Goal: Register for event/course

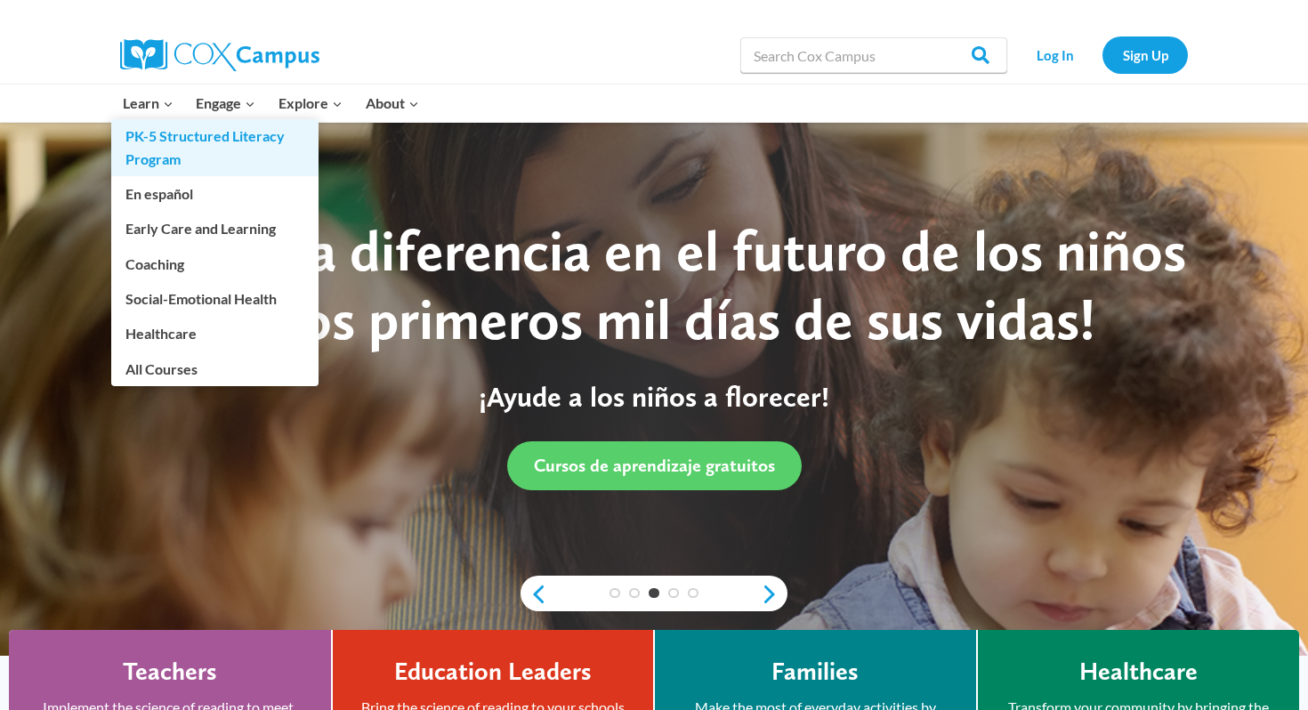
click at [156, 150] on link "PK-5 Structured Literacy Program" at bounding box center [214, 147] width 207 height 57
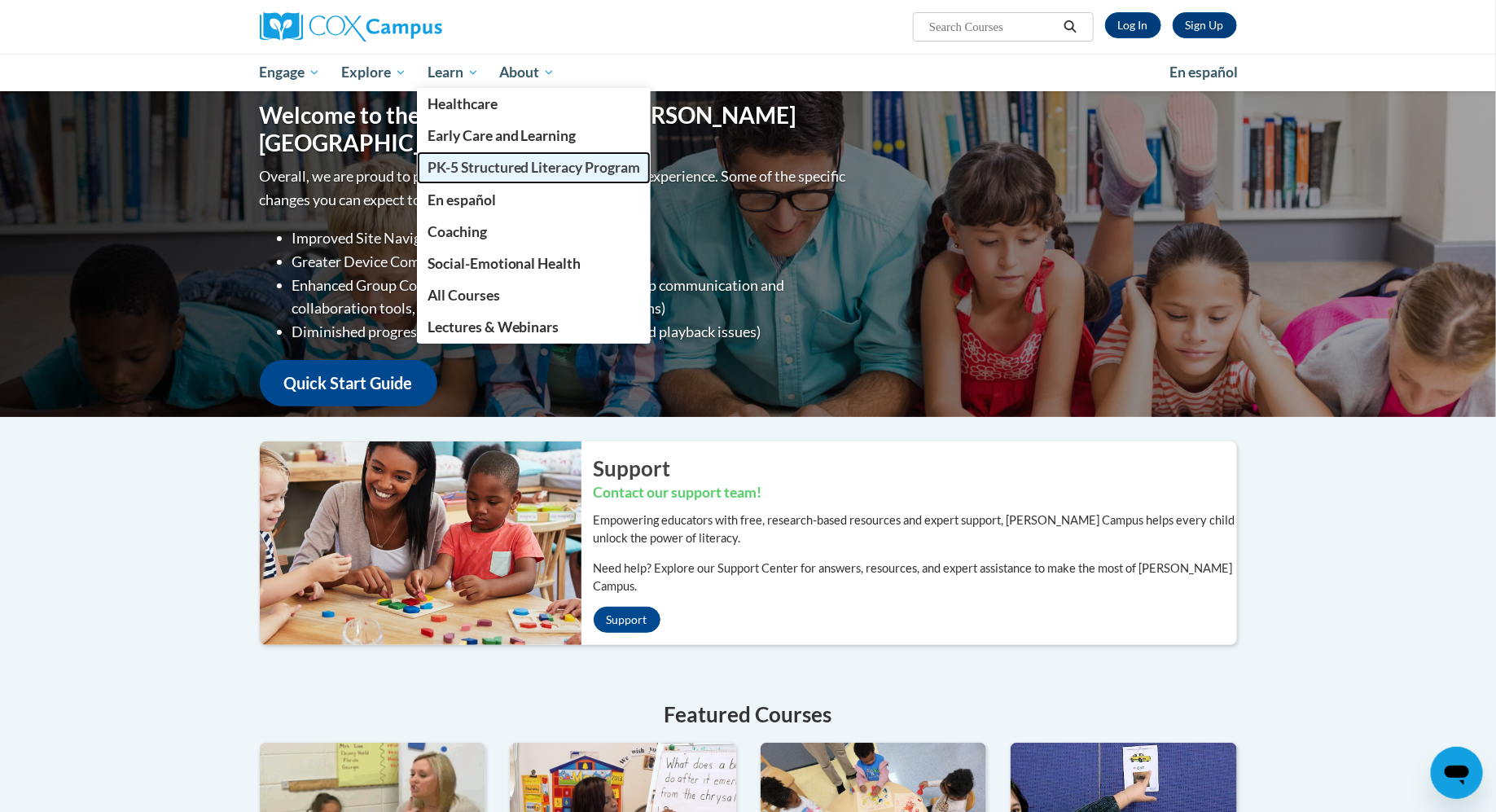
click at [461, 163] on span "PK-5 Structured Literacy Program" at bounding box center [534, 167] width 213 height 17
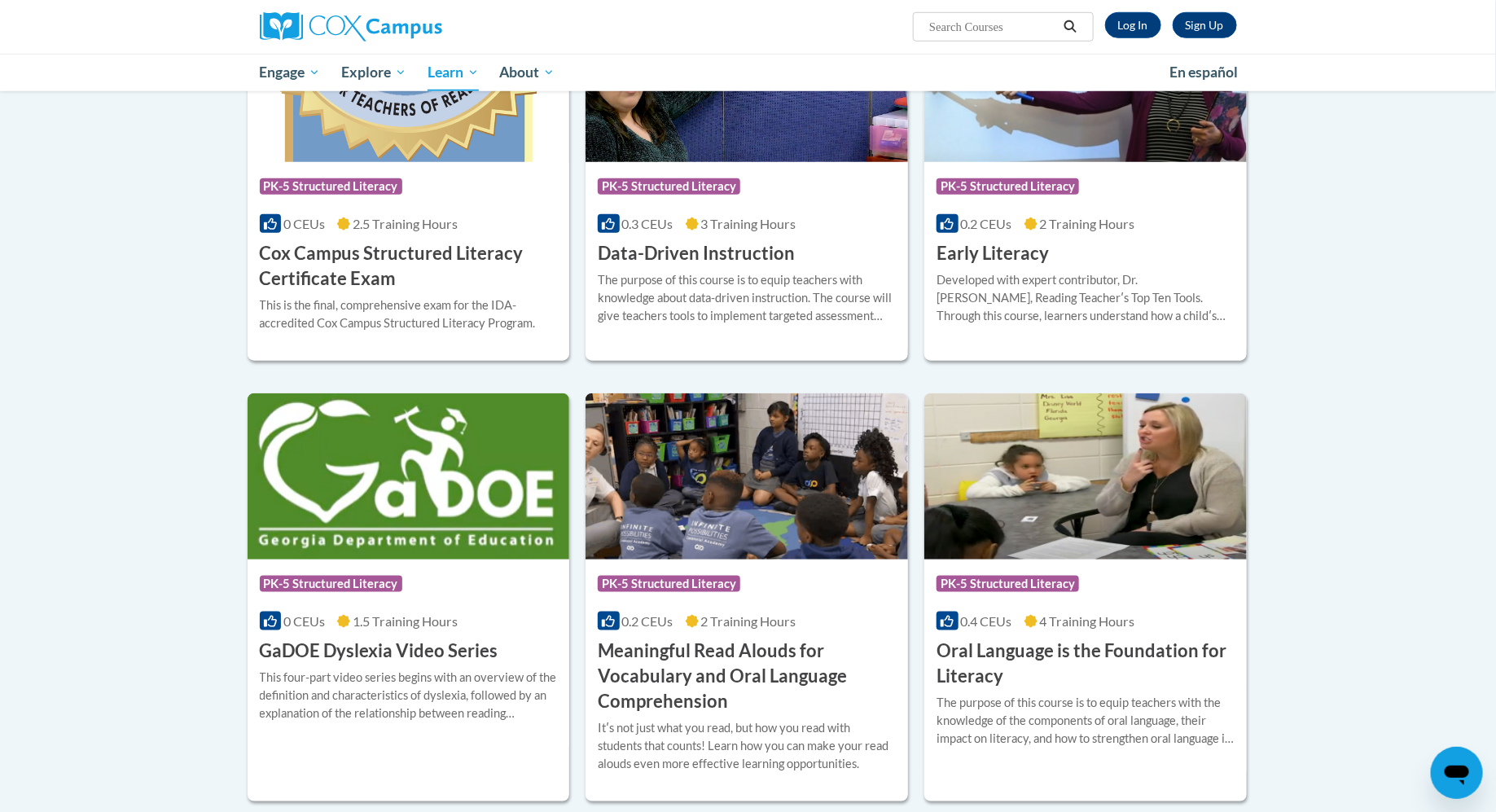
scroll to position [552, 0]
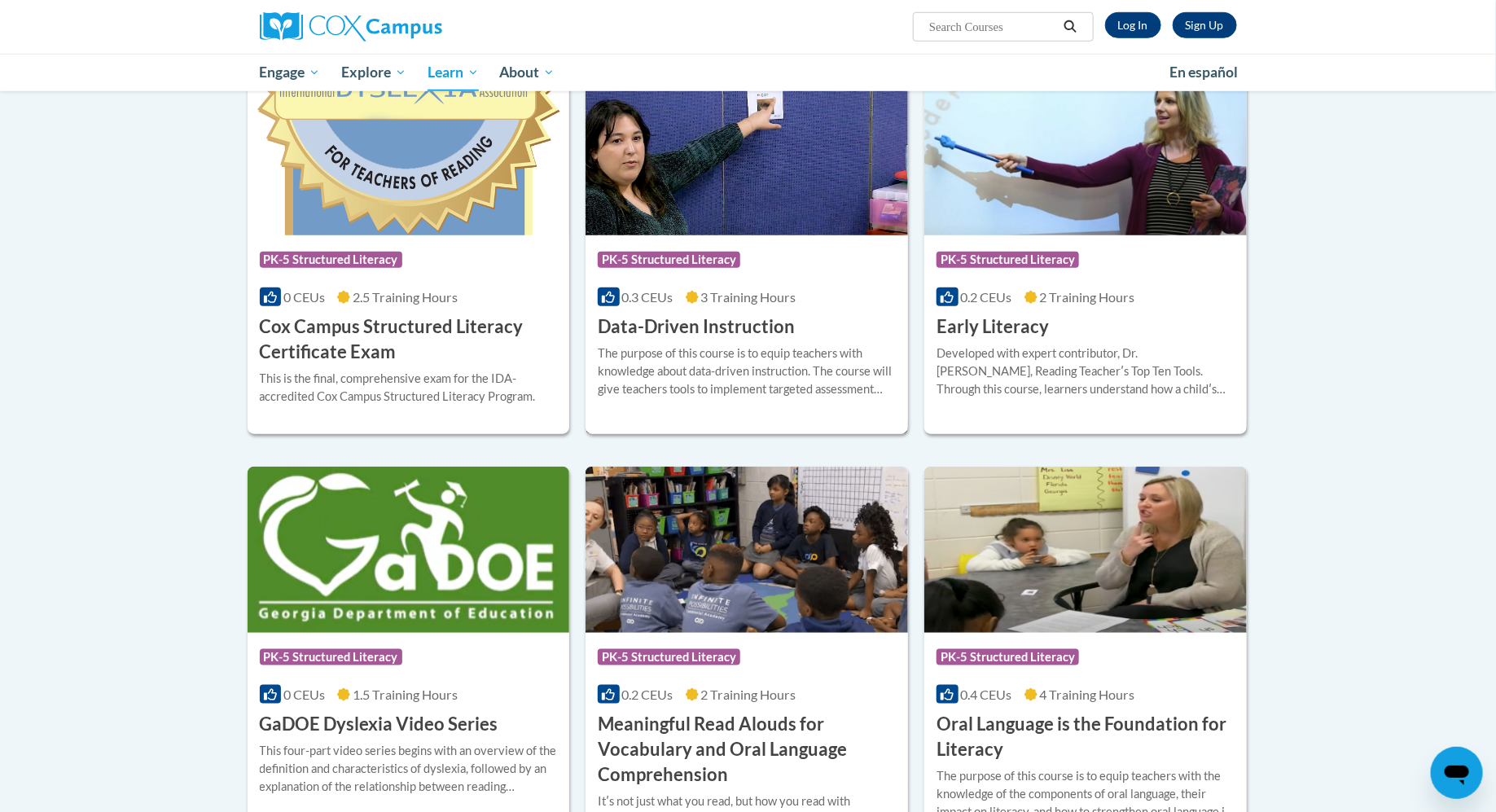
click at [681, 344] on div "The purpose of this course is to equip teachers with knowledge about data-drive…" at bounding box center [747, 371] width 298 height 54
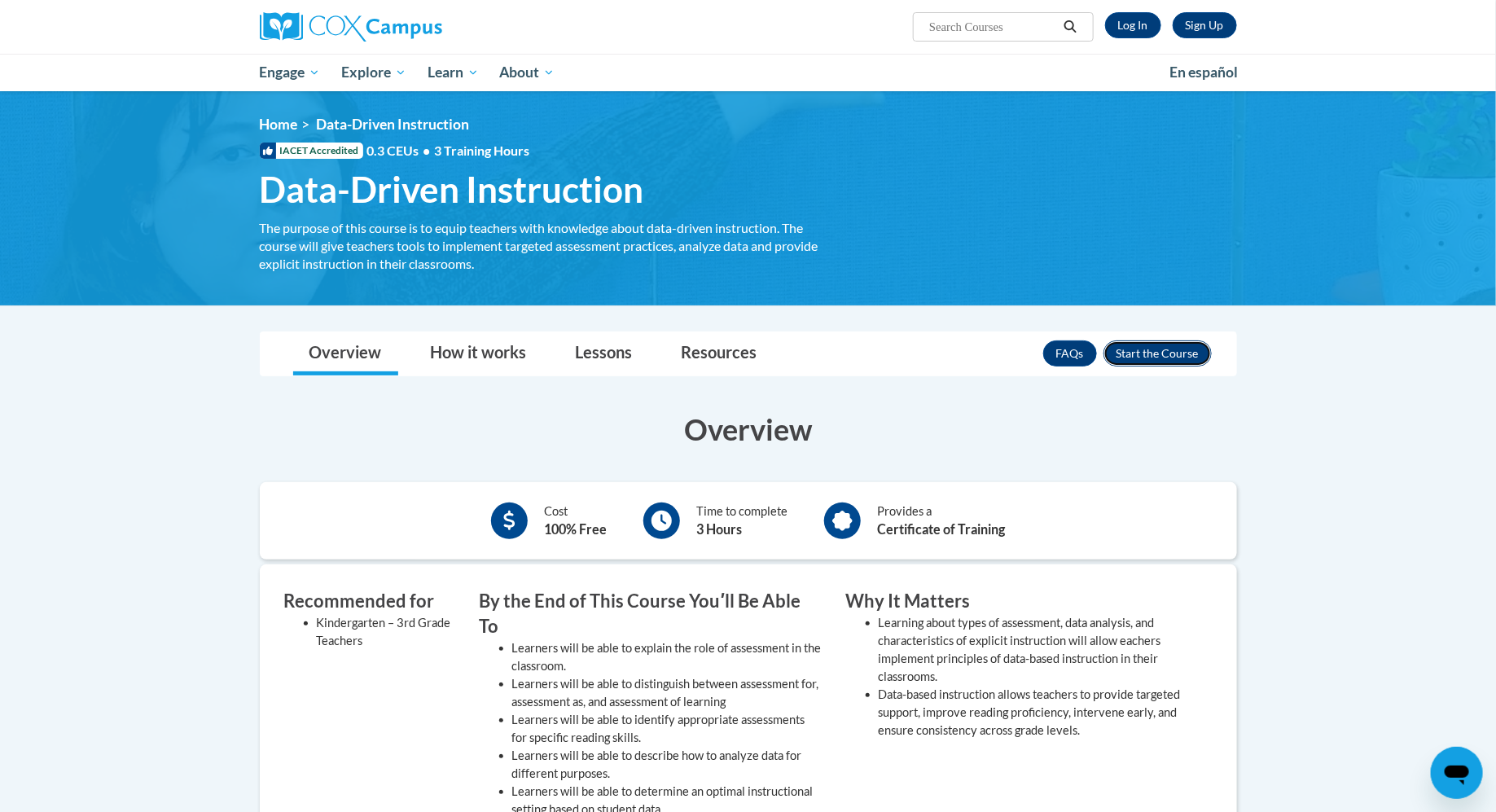
click at [1192, 352] on button "Enroll" at bounding box center [1157, 353] width 108 height 26
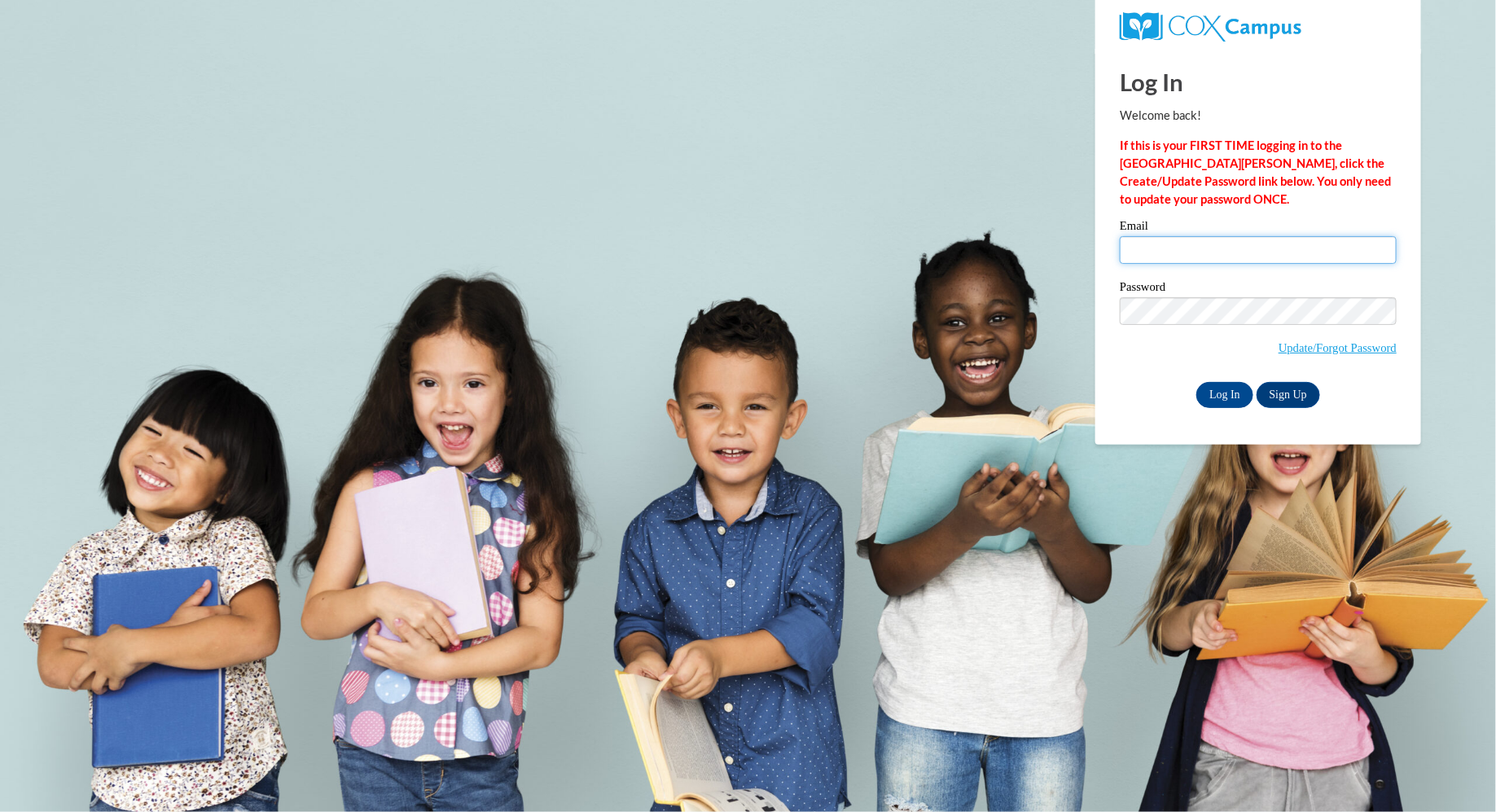
click at [1193, 262] on input "Email" at bounding box center [1258, 250] width 276 height 27
type input "mwusler@waukesha.k12.wi.us"
click at [1227, 387] on input "Log In" at bounding box center [1225, 395] width 57 height 26
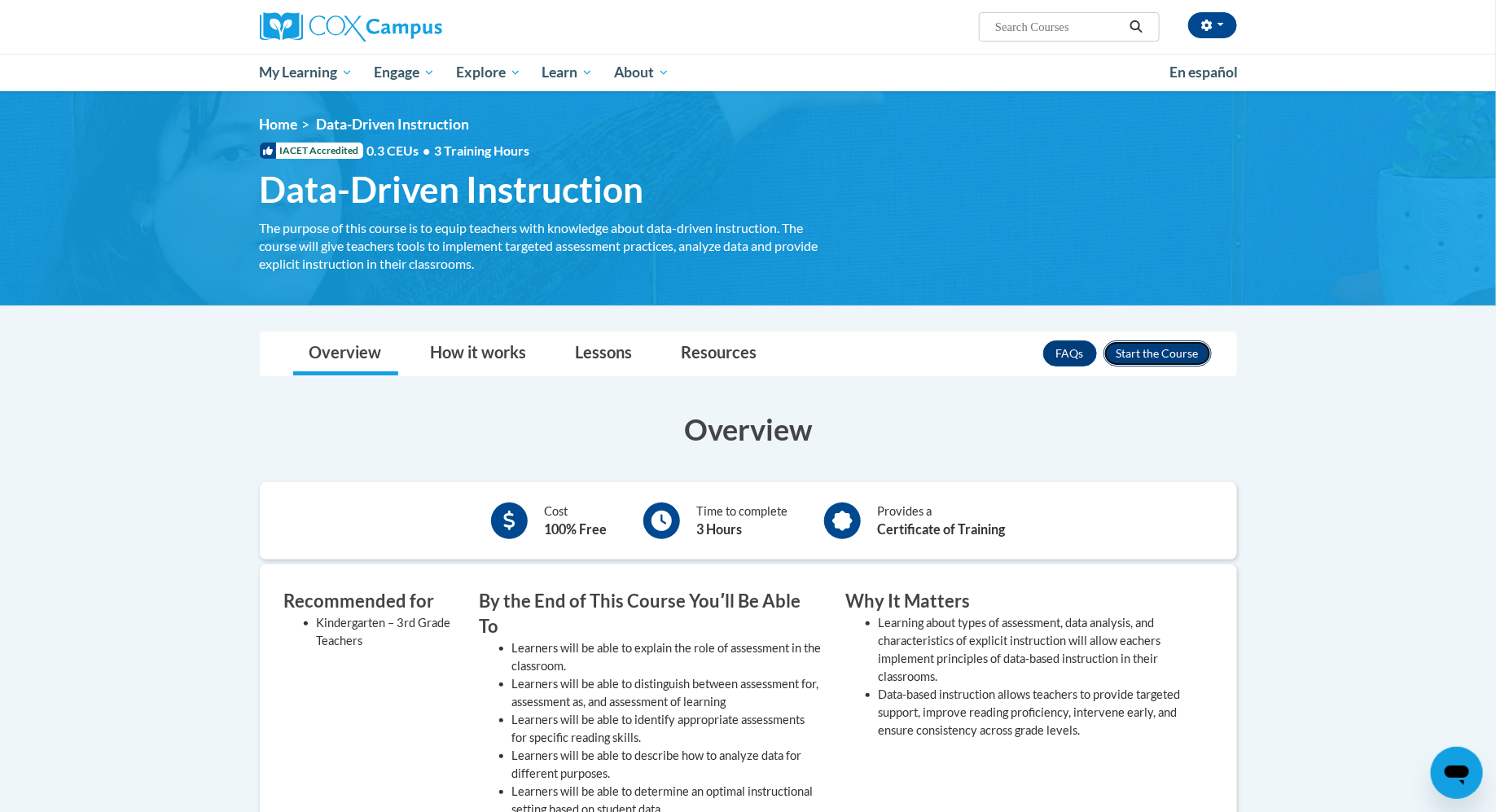
click at [1176, 351] on button "Enroll" at bounding box center [1157, 353] width 108 height 26
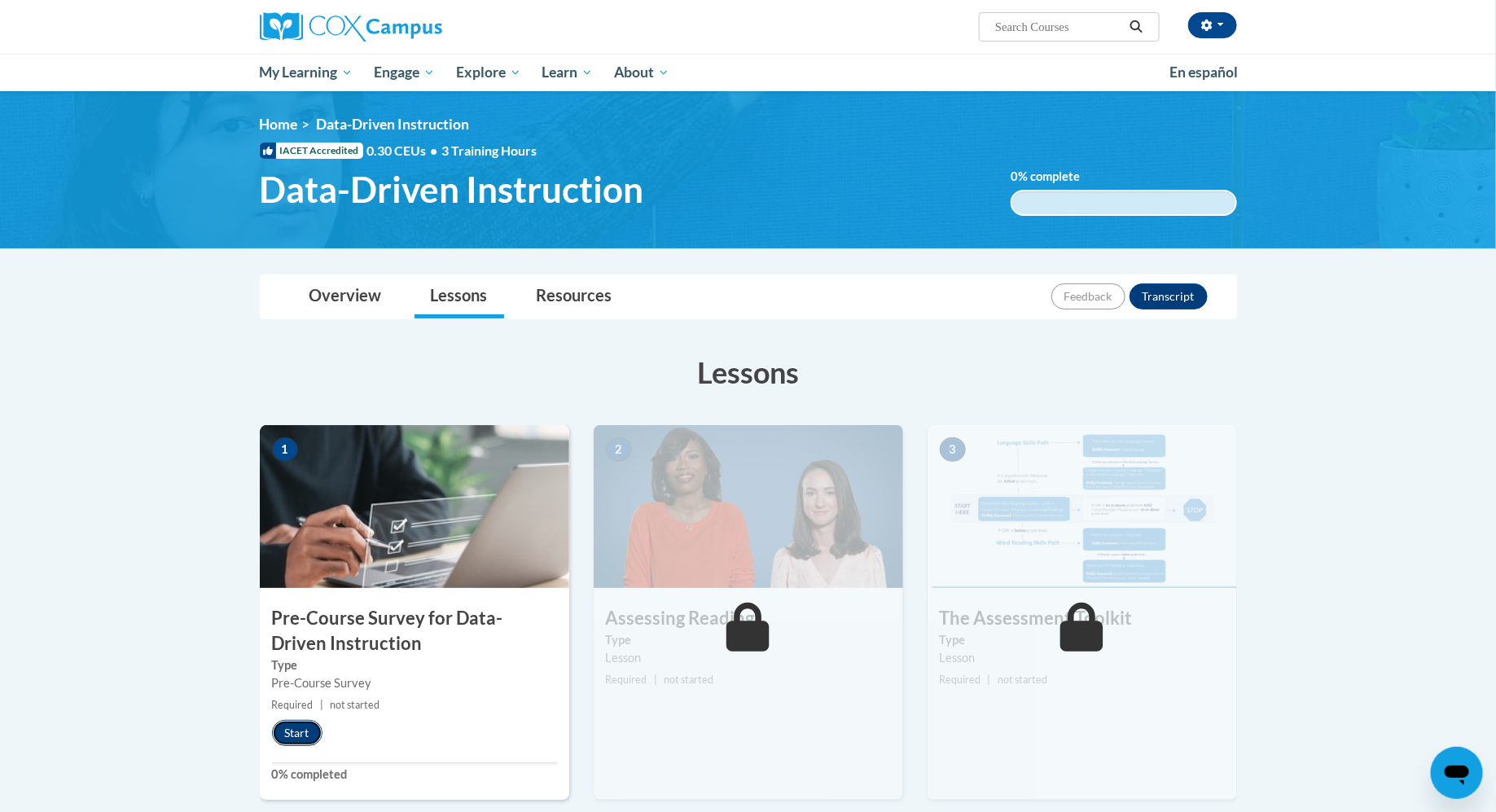
click at [301, 734] on button "Start" at bounding box center [297, 732] width 50 height 26
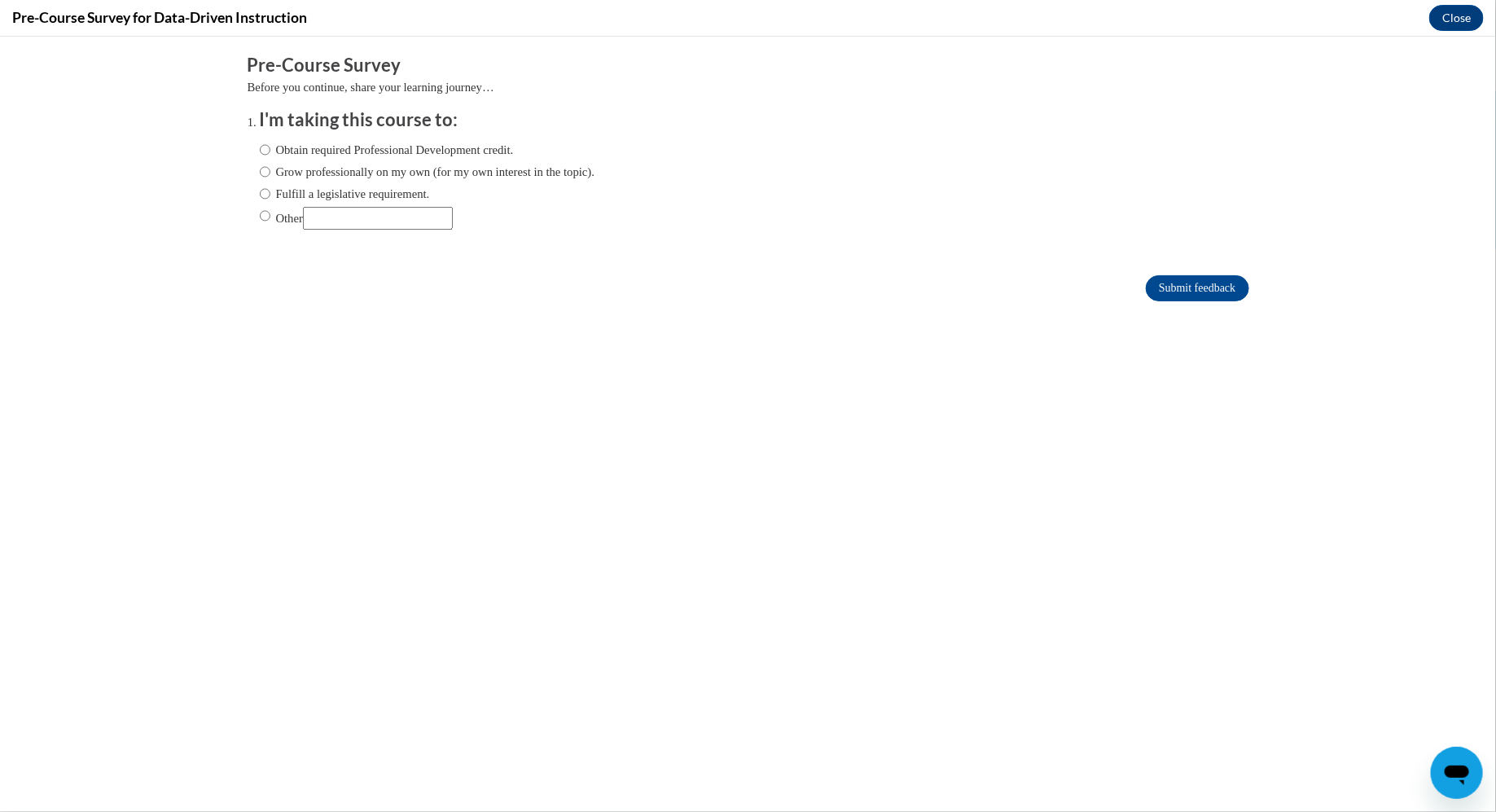
click at [354, 151] on label "Obtain required Professional Development credit." at bounding box center [387, 149] width 255 height 18
click at [270, 151] on input "Obtain required Professional Development credit." at bounding box center [266, 149] width 11 height 18
radio input "true"
click at [1170, 287] on input "Submit feedback" at bounding box center [1198, 287] width 103 height 26
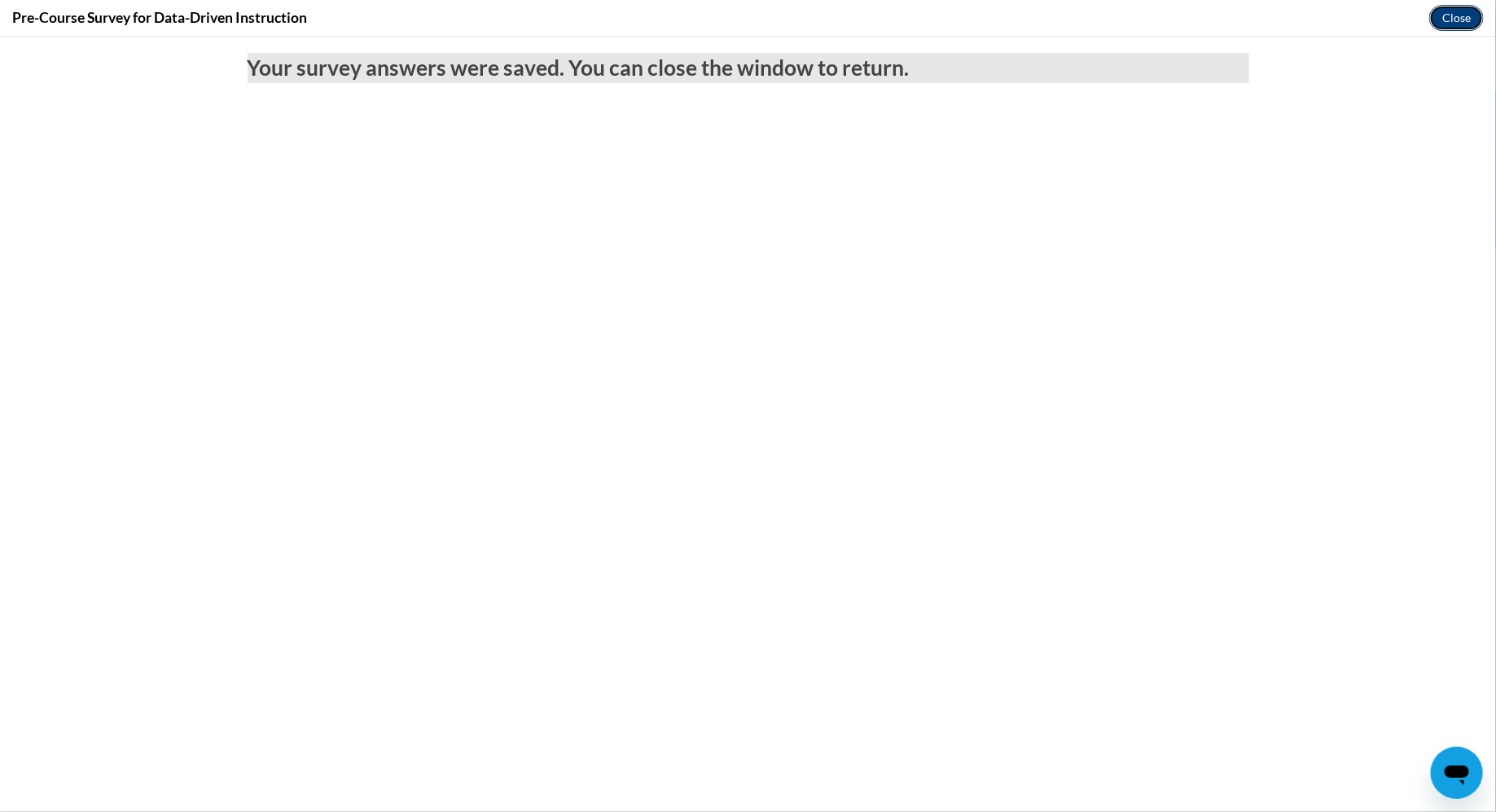
click at [1454, 19] on button "Close" at bounding box center [1457, 17] width 55 height 26
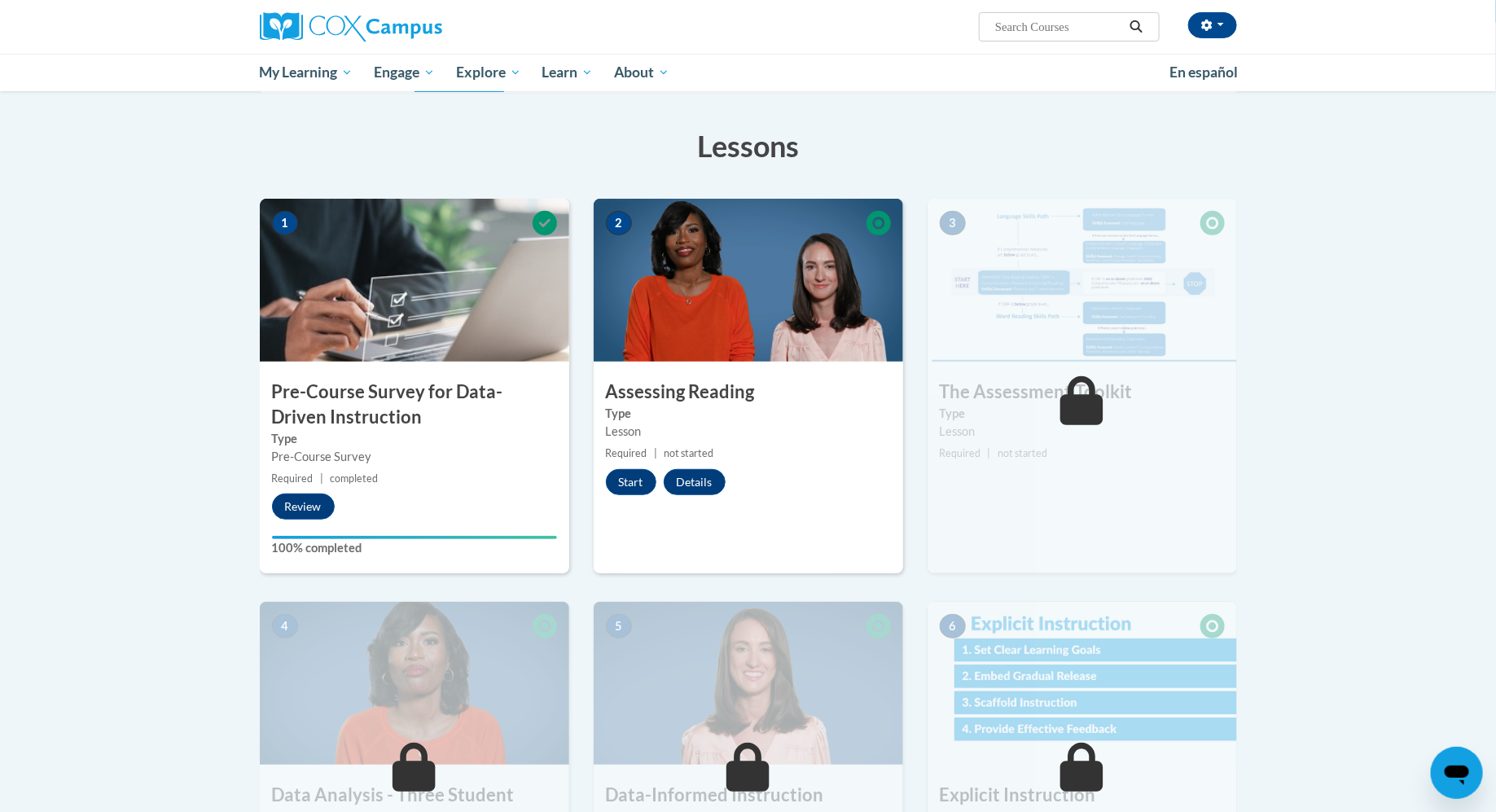
scroll to position [201, 0]
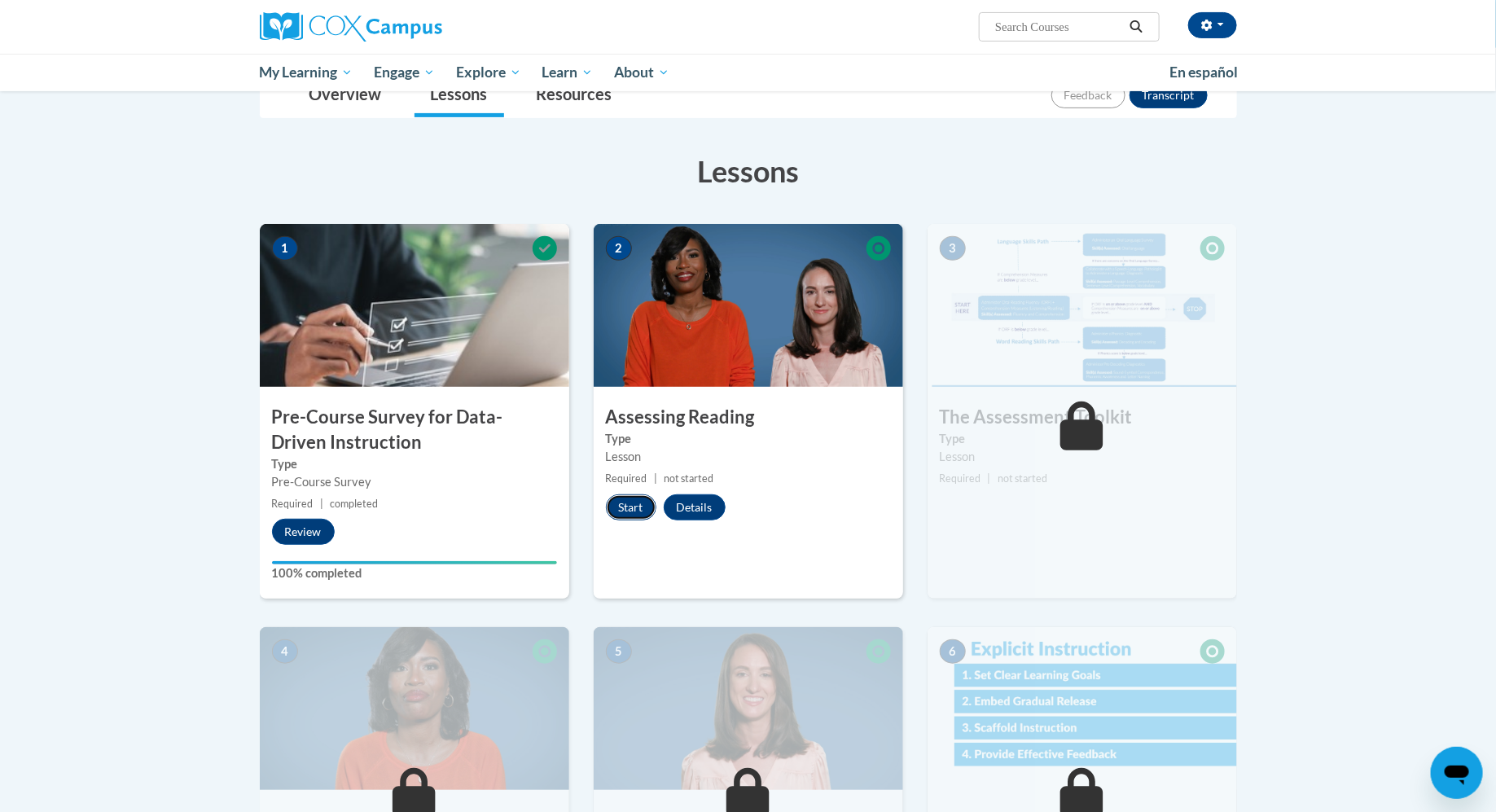
click at [634, 505] on button "Start" at bounding box center [631, 507] width 50 height 26
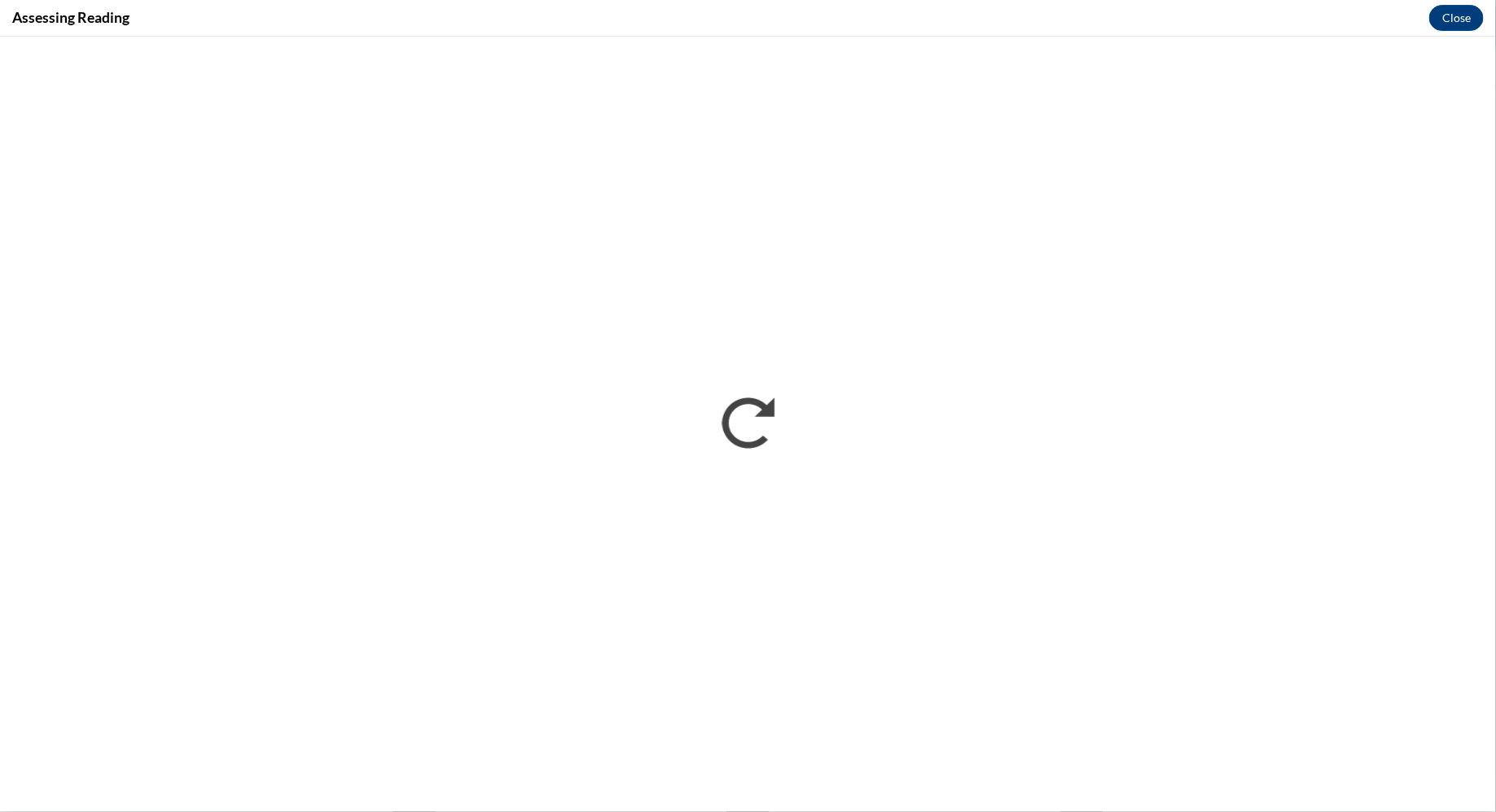
scroll to position [0, 0]
